Goal: Information Seeking & Learning: Learn about a topic

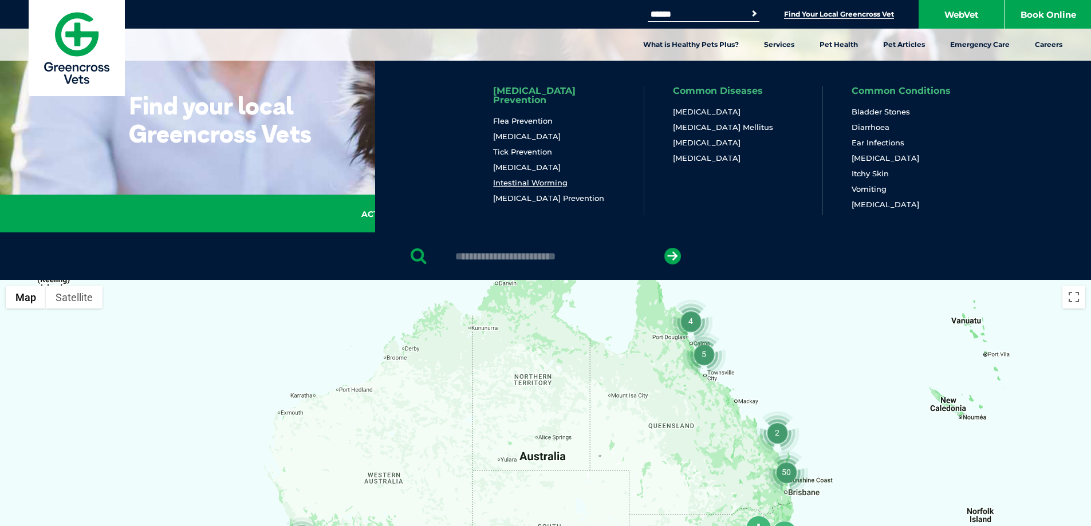
click at [529, 178] on link "Intestinal Worming" at bounding box center [530, 183] width 74 height 10
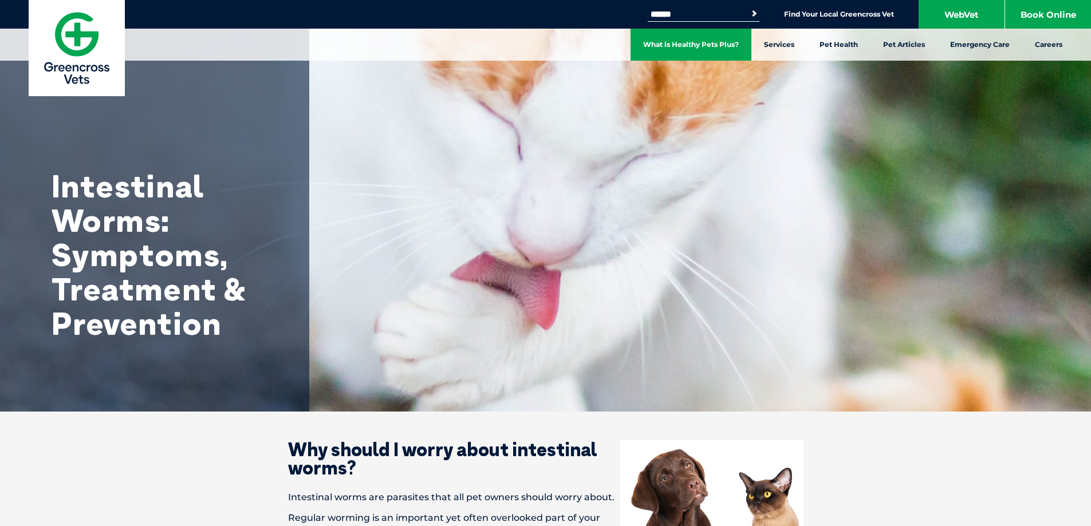
click at [716, 40] on link "What is Healthy Pets Plus?" at bounding box center [690, 45] width 121 height 32
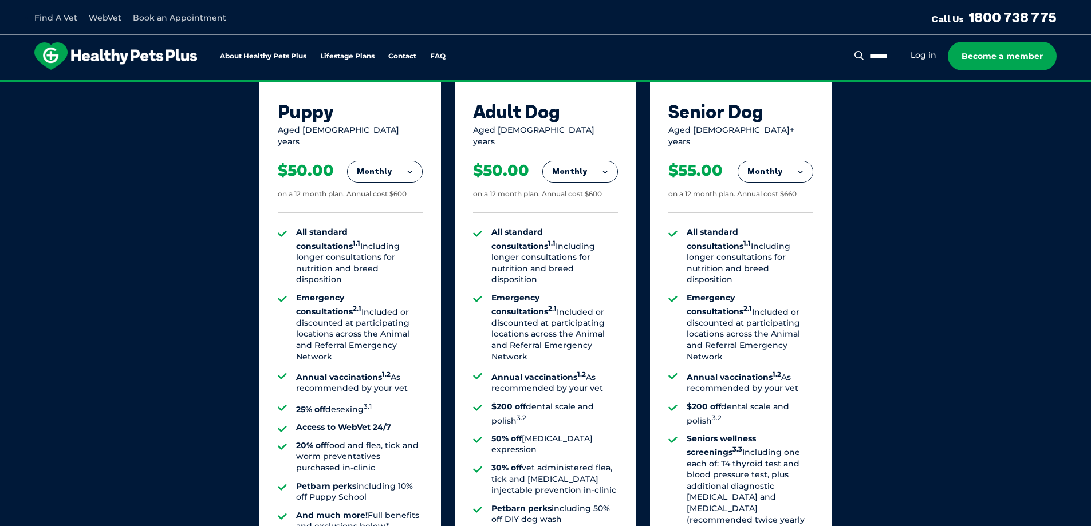
scroll to position [744, 0]
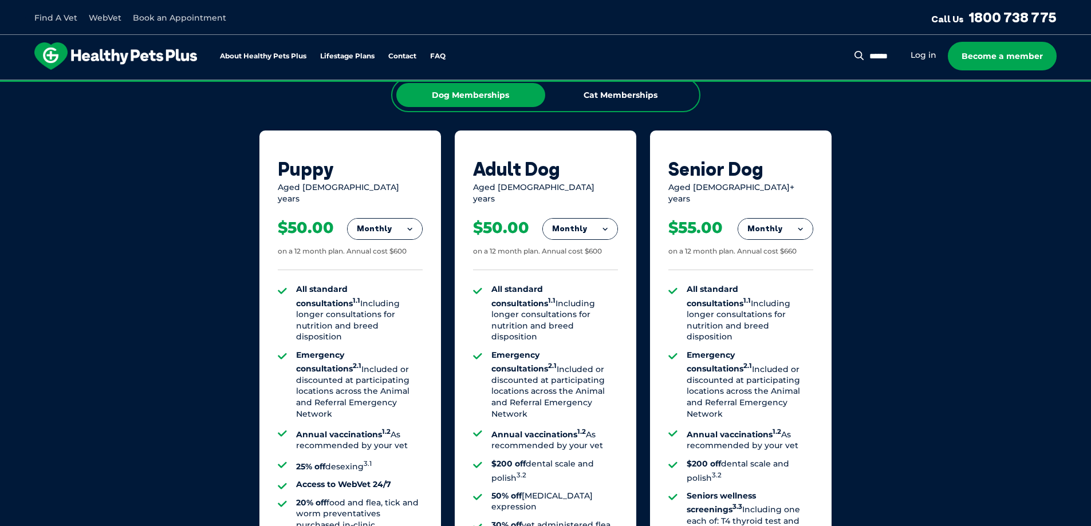
click at [396, 219] on button "Monthly" at bounding box center [385, 229] width 74 height 21
click at [377, 294] on li "Yearly" at bounding box center [385, 307] width 74 height 27
click at [397, 222] on button "Yearly" at bounding box center [385, 229] width 74 height 21
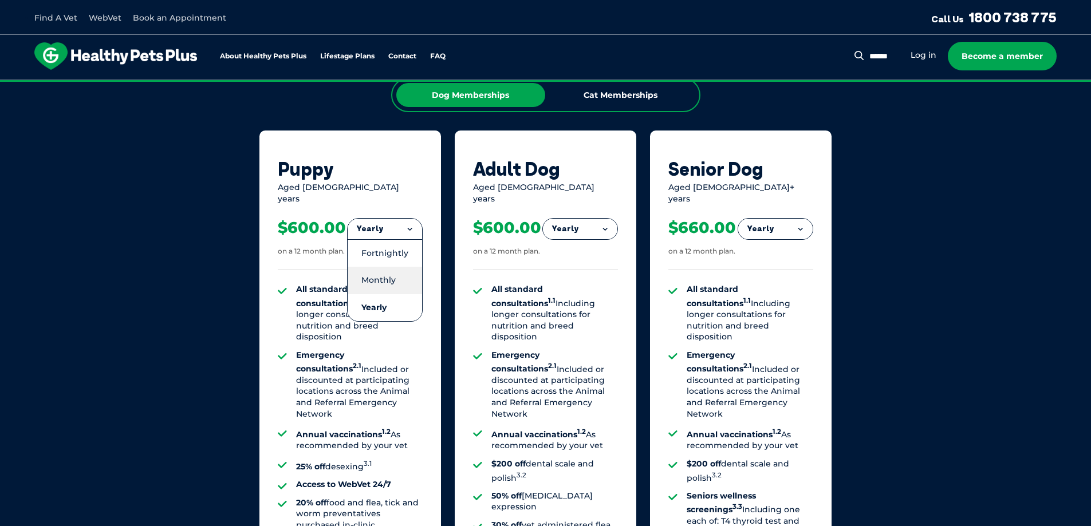
click at [385, 267] on li "Monthly" at bounding box center [385, 280] width 74 height 27
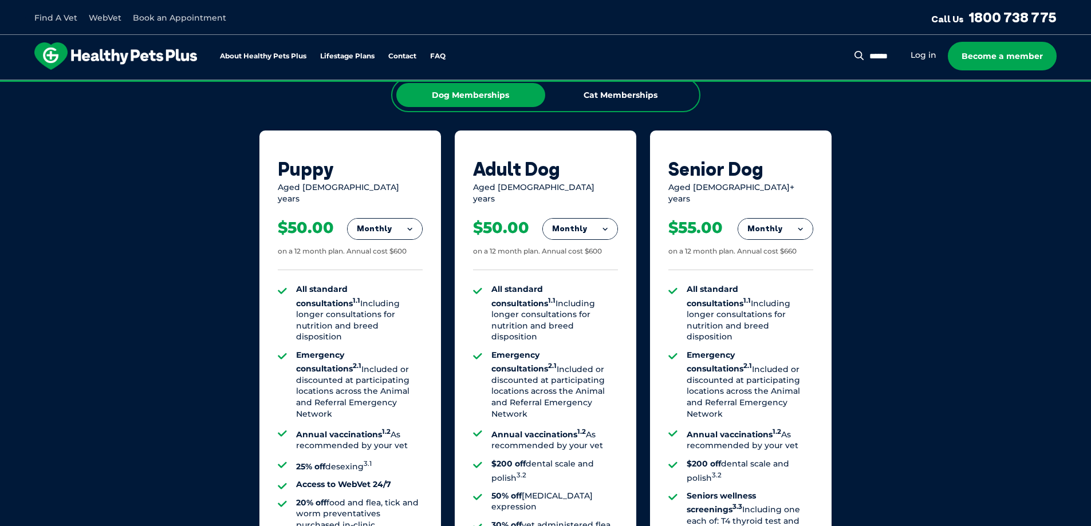
click at [393, 219] on button "Monthly" at bounding box center [385, 229] width 74 height 21
click at [396, 245] on li "Fortnightly" at bounding box center [385, 252] width 74 height 27
click at [404, 219] on button "Fortnightly" at bounding box center [381, 229] width 81 height 21
click at [384, 300] on li "Yearly" at bounding box center [381, 307] width 81 height 27
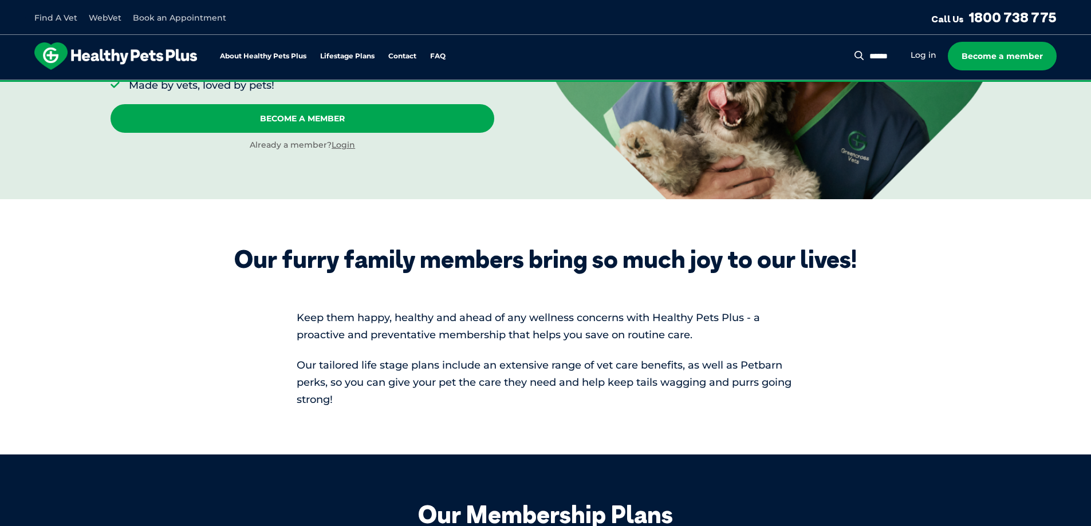
scroll to position [0, 0]
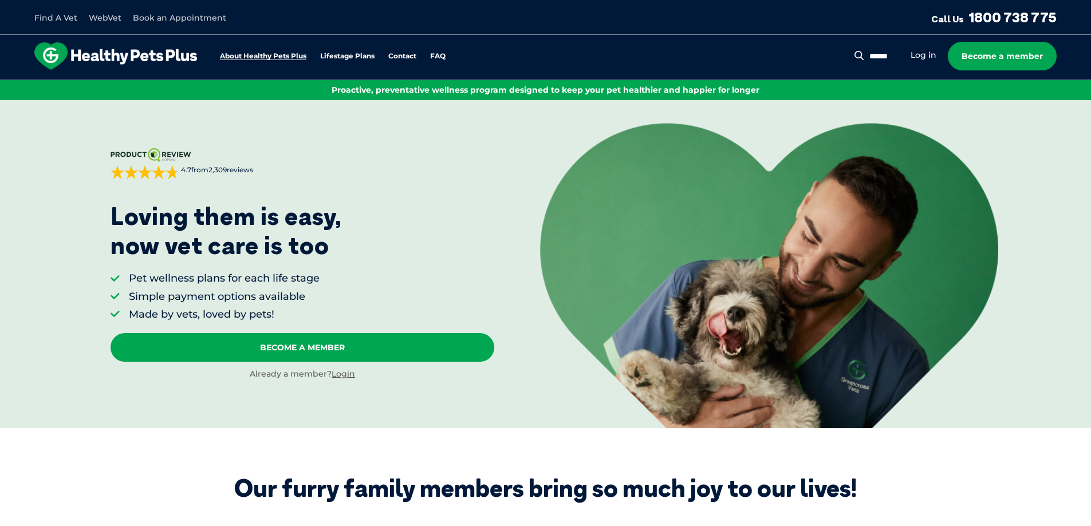
click at [278, 54] on link "About Healthy Pets Plus" at bounding box center [263, 56] width 86 height 7
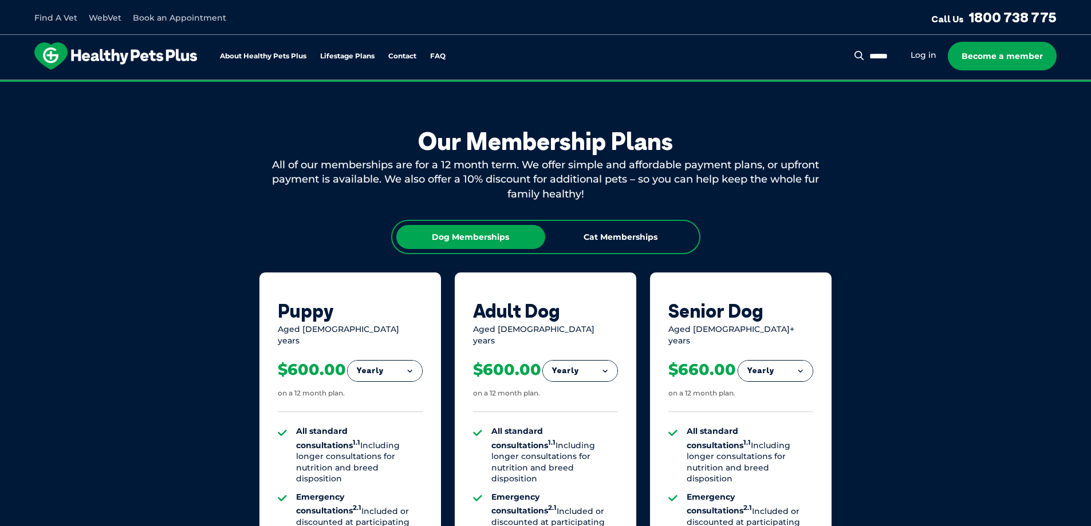
scroll to position [638, 0]
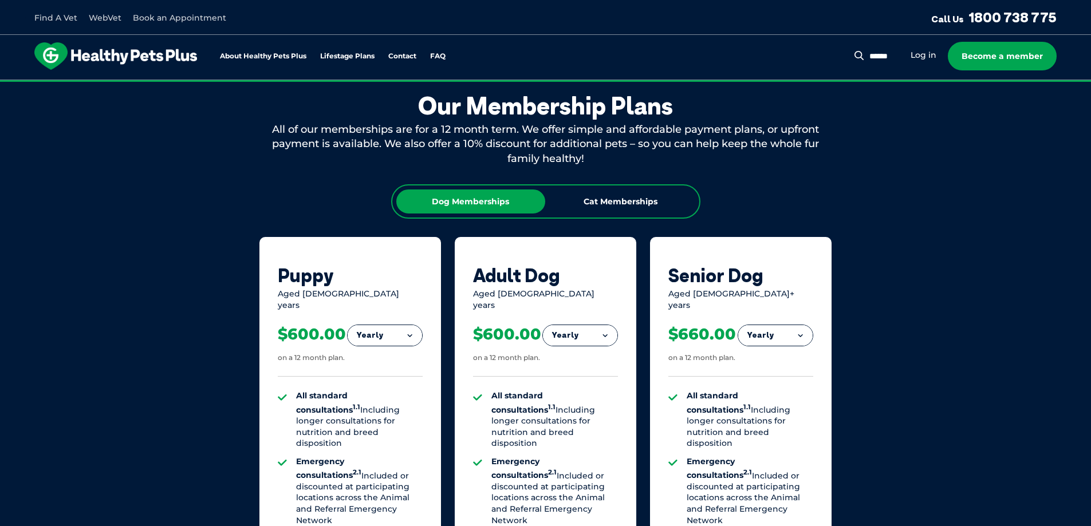
click at [98, 20] on link "WebVet" at bounding box center [105, 18] width 33 height 10
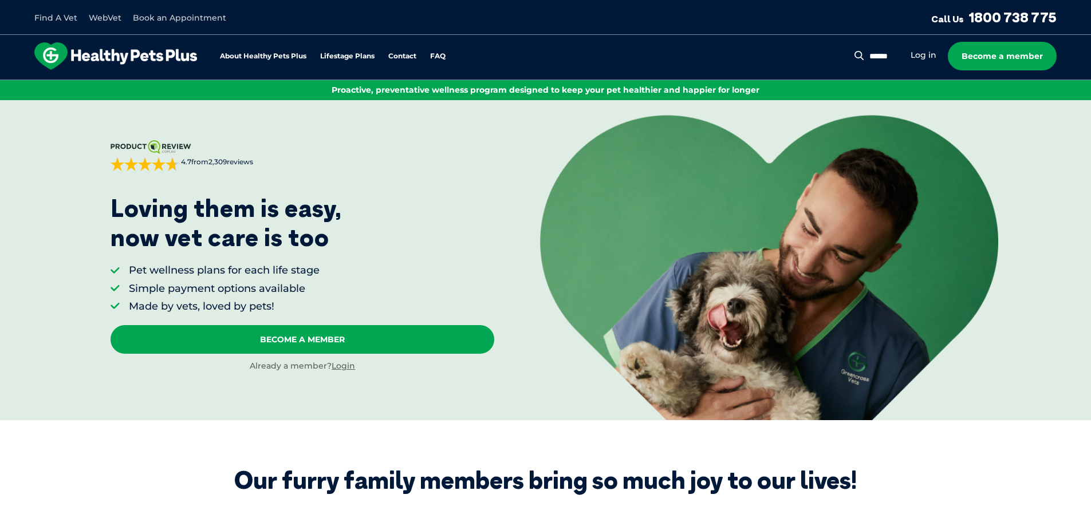
scroll to position [0, 0]
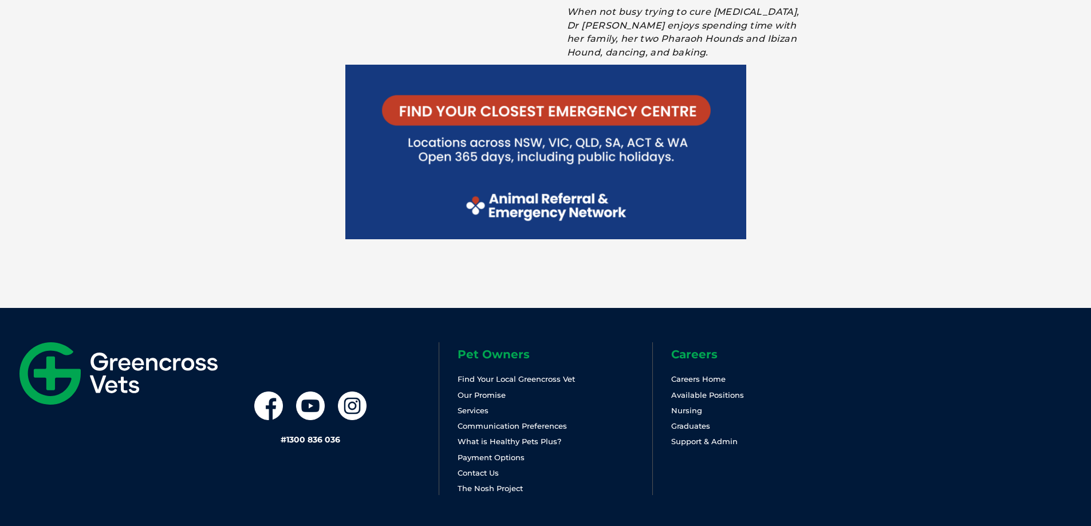
scroll to position [2521, 0]
